Goal: Transaction & Acquisition: Download file/media

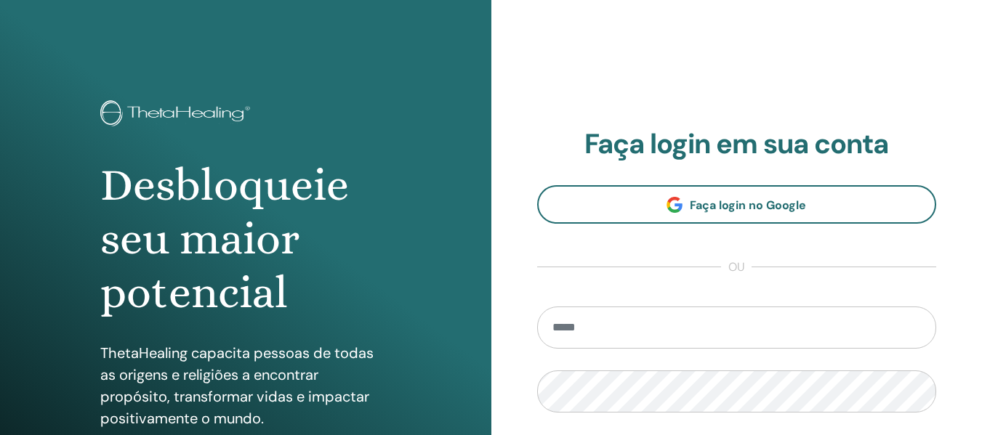
type input "**********"
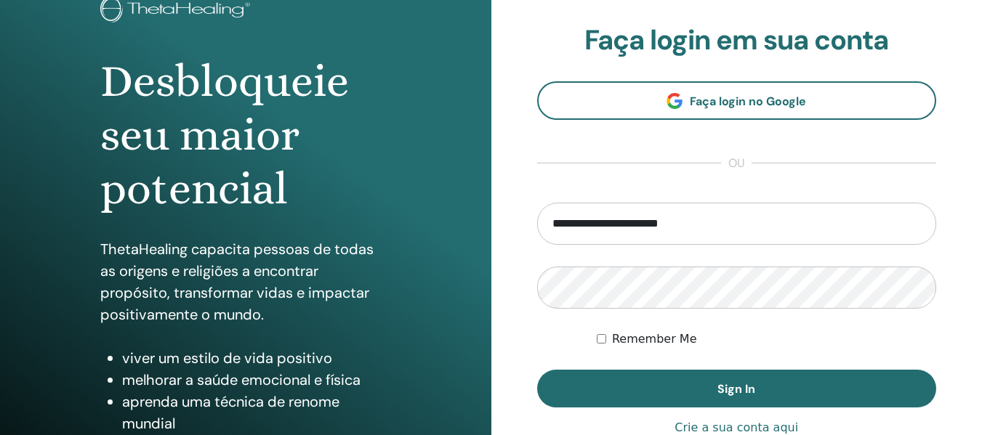
scroll to position [124, 0]
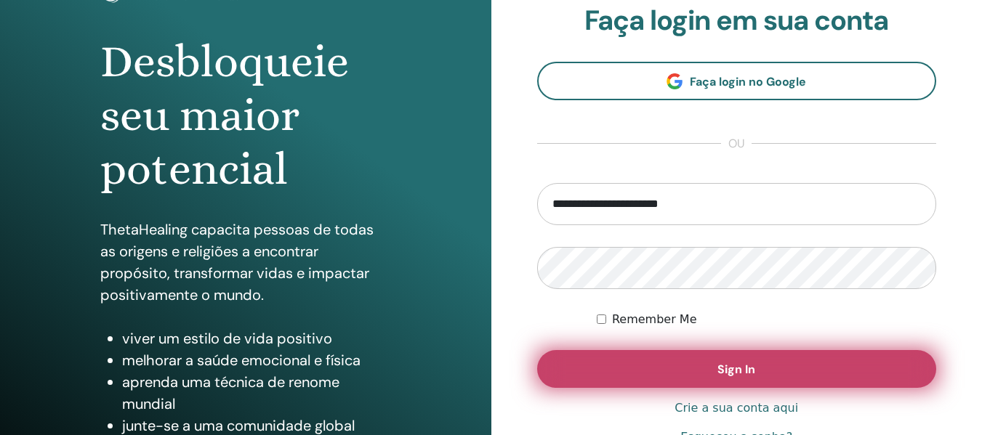
click at [666, 366] on button "Sign In" at bounding box center [737, 369] width 400 height 38
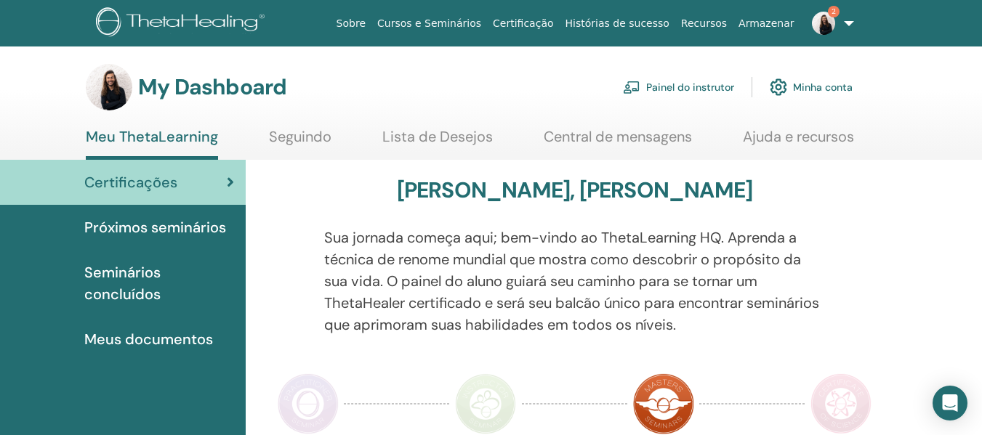
click at [698, 89] on link "Painel do instrutor" at bounding box center [678, 87] width 111 height 32
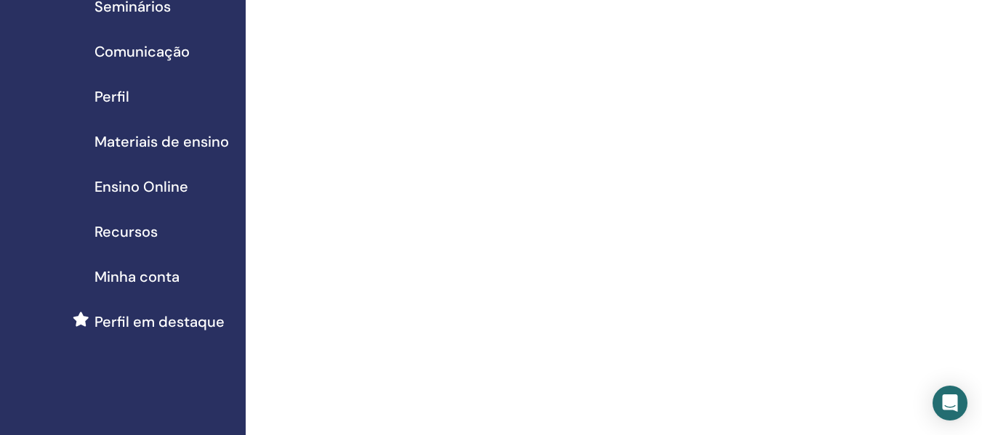
scroll to position [94, 0]
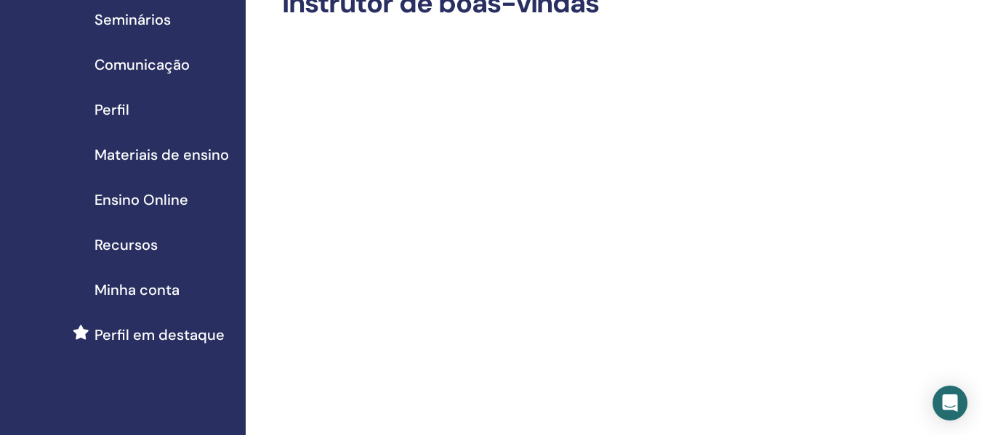
click at [150, 145] on span "Materiais de ensino" at bounding box center [161, 155] width 134 height 22
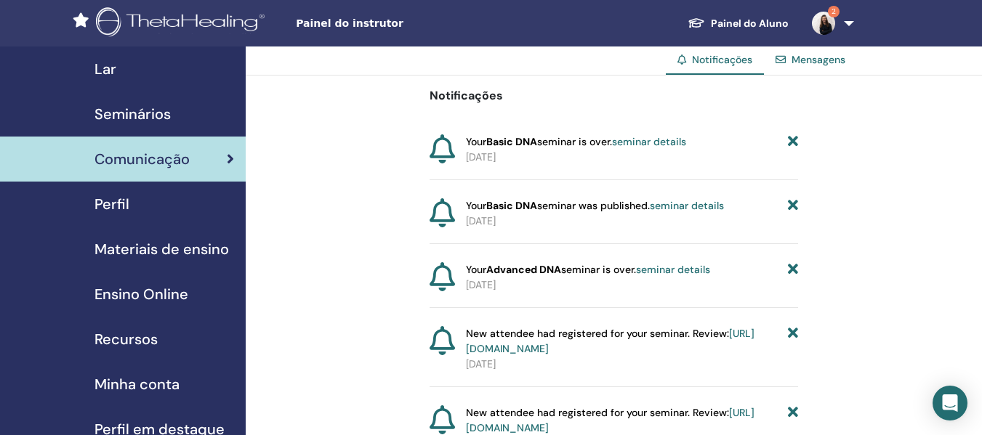
click at [183, 255] on span "Materiais de ensino" at bounding box center [161, 249] width 134 height 22
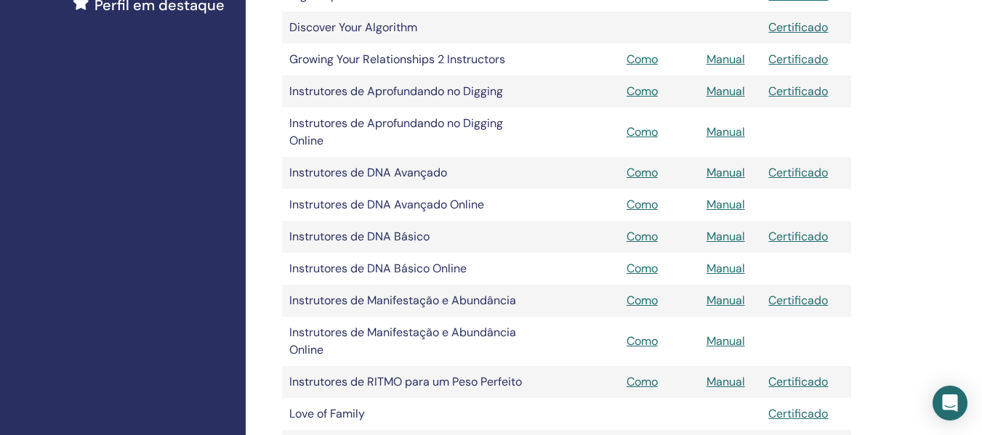
scroll to position [449, 0]
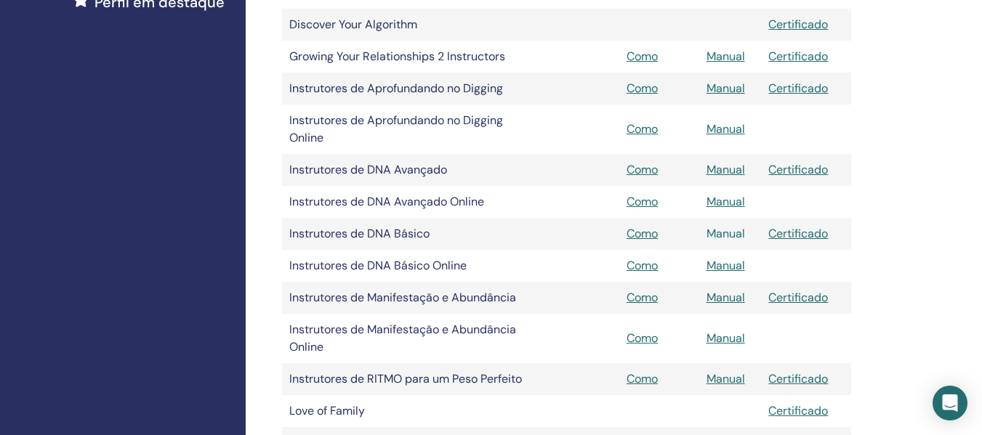
click at [721, 232] on link "Manual" at bounding box center [725, 233] width 39 height 15
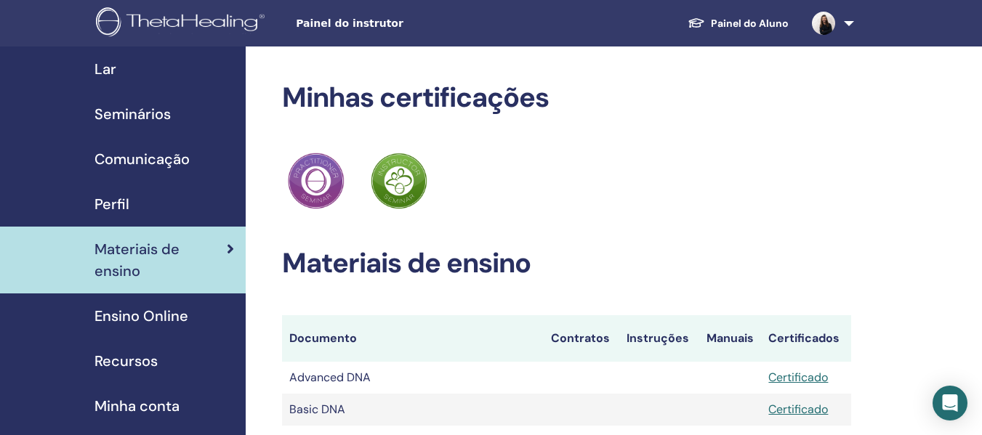
scroll to position [449, 0]
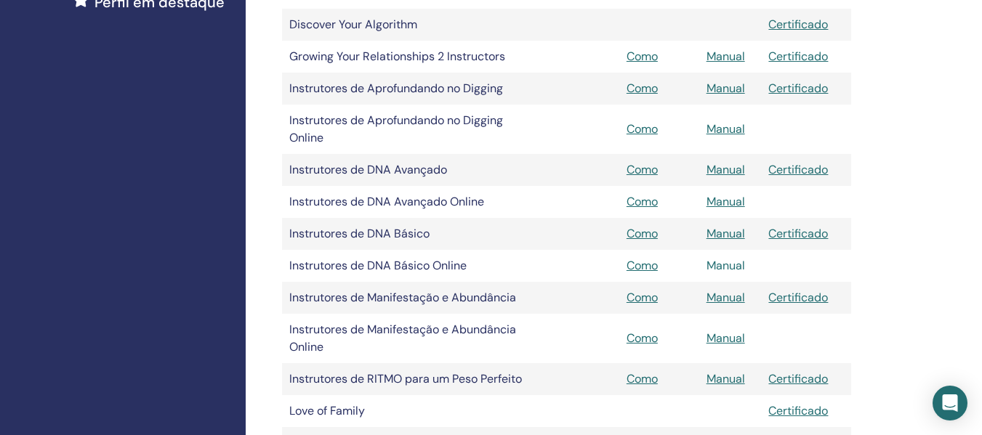
click at [729, 264] on link "Manual" at bounding box center [725, 265] width 39 height 15
